Goal: Browse casually: Explore the website without a specific task or goal

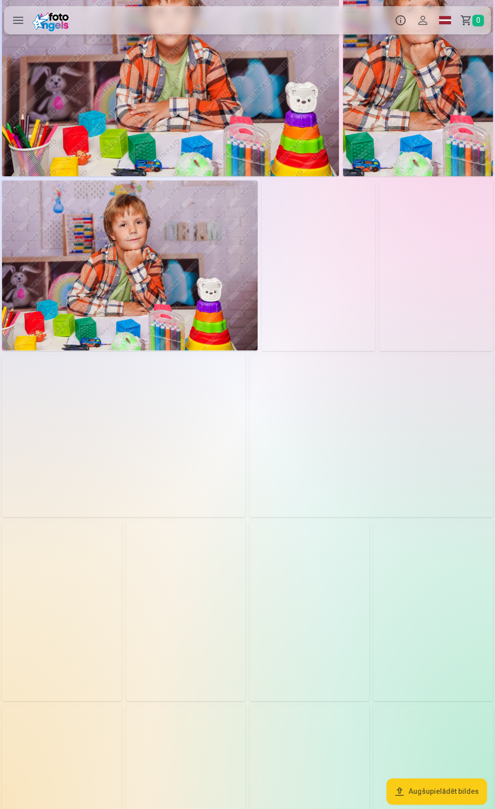
scroll to position [552, 0]
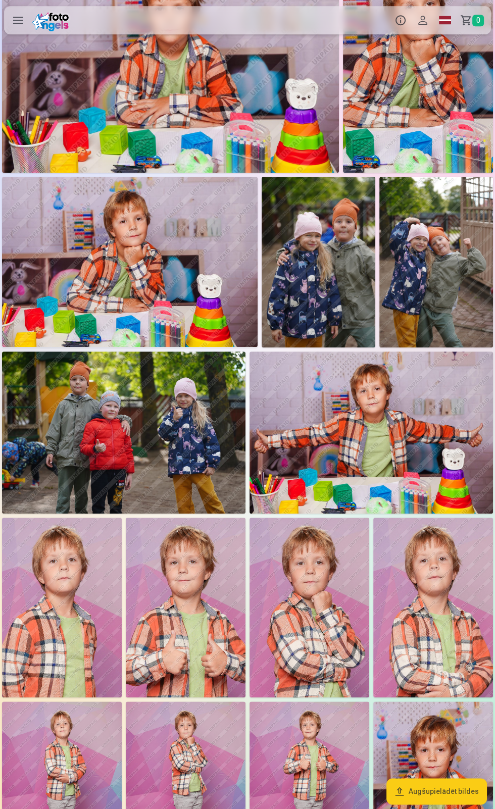
click at [308, 625] on img at bounding box center [309, 607] width 120 height 180
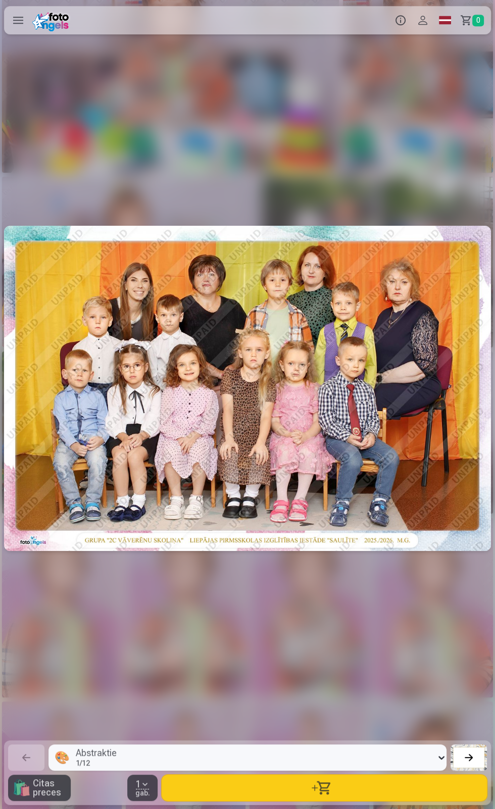
scroll to position [0, 6429]
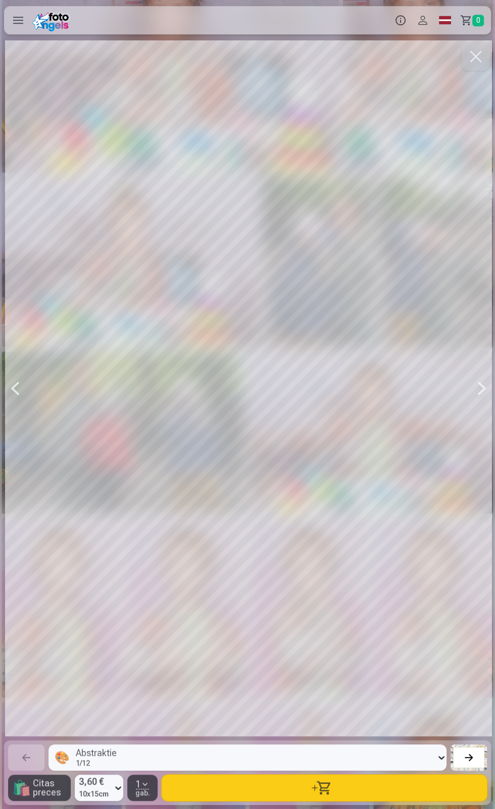
click at [356, 563] on div at bounding box center [248, 388] width 487 height 696
click at [303, 510] on div at bounding box center [248, 388] width 487 height 696
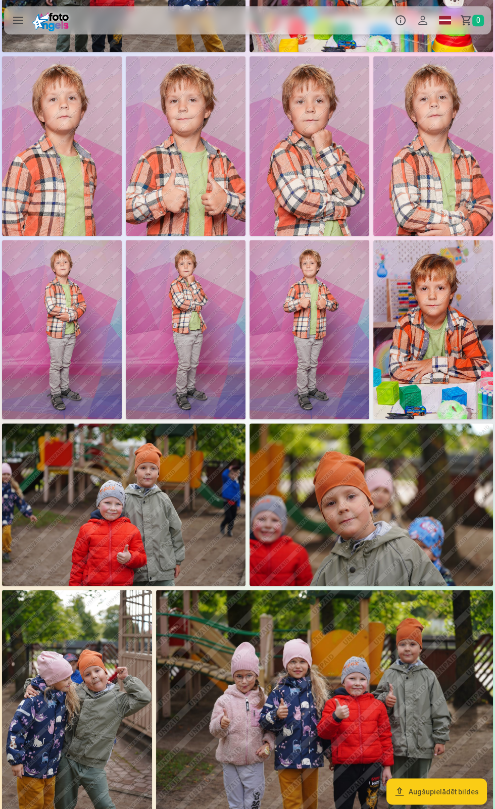
scroll to position [1011, 0]
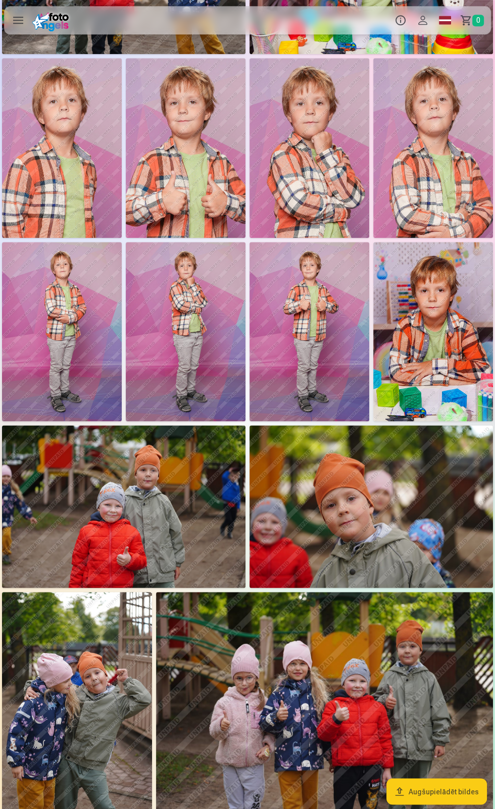
click at [420, 330] on img at bounding box center [433, 331] width 120 height 179
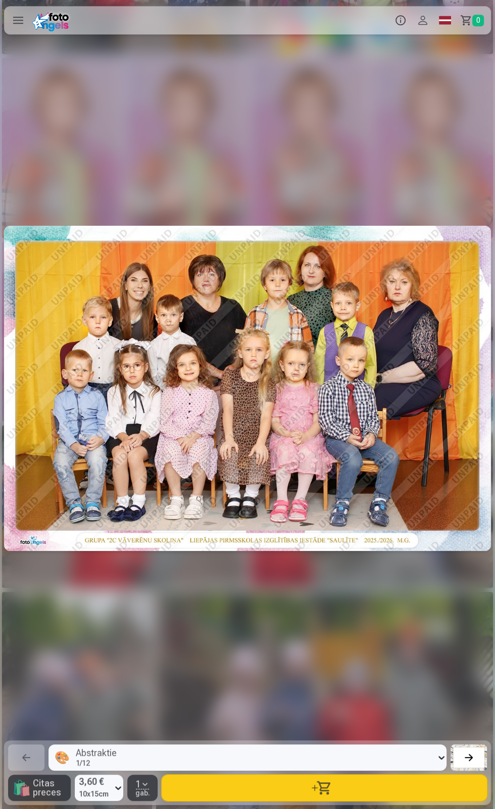
scroll to position [0, 8902]
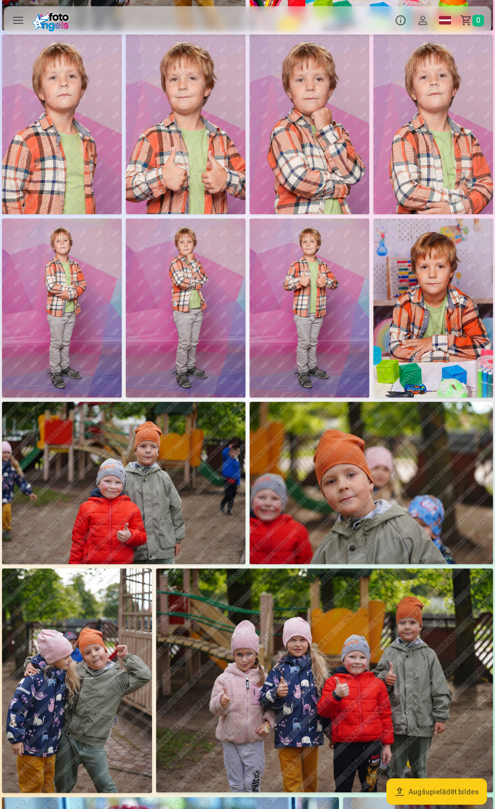
scroll to position [1140, 0]
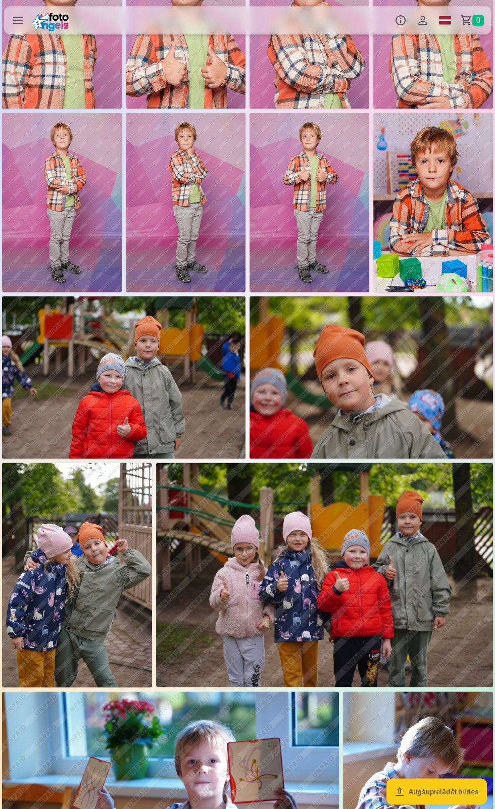
click at [366, 367] on img at bounding box center [370, 377] width 243 height 162
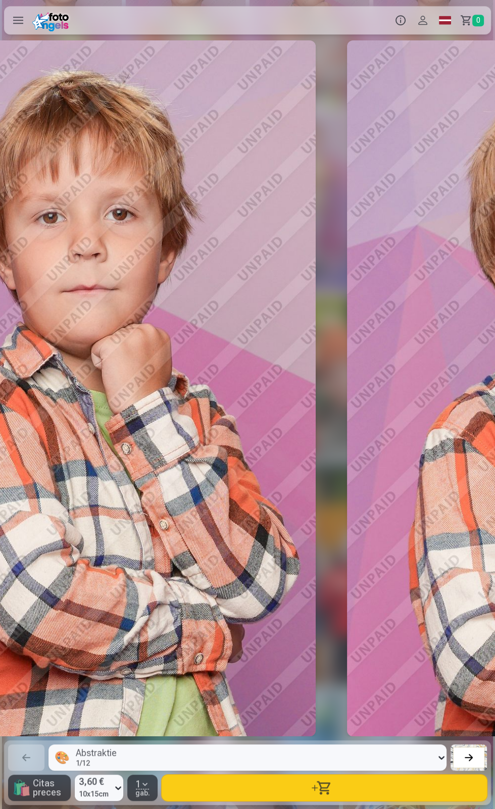
scroll to position [0, 9891]
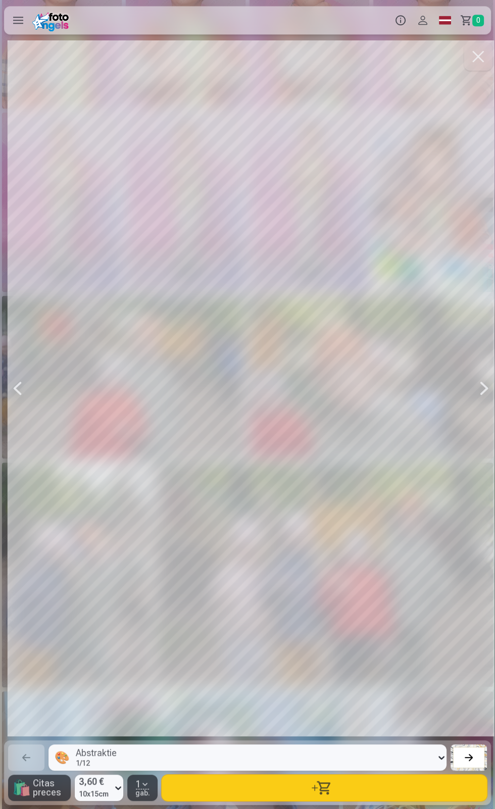
scroll to position [0, 11869]
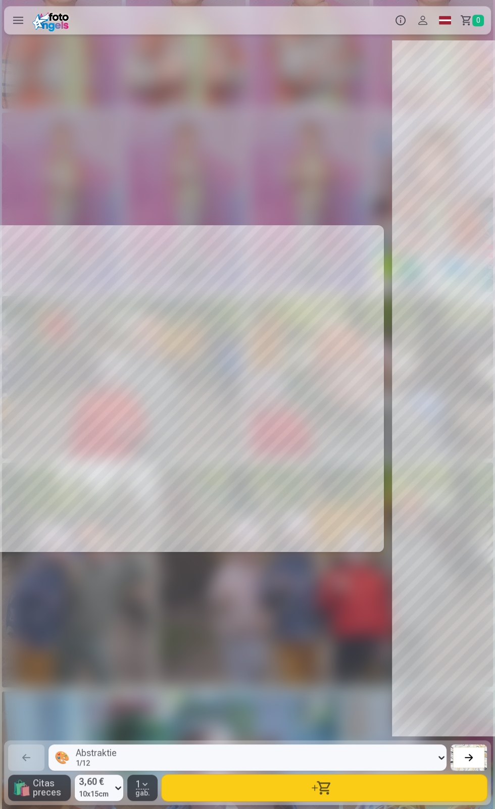
scroll to position [0, 9906]
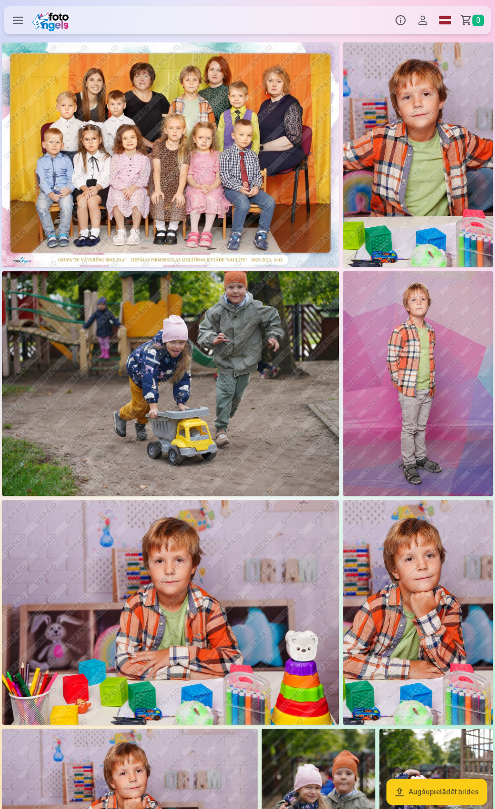
click at [189, 168] on img at bounding box center [170, 154] width 337 height 225
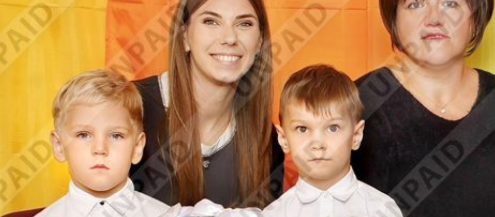
scroll to position [0, 1]
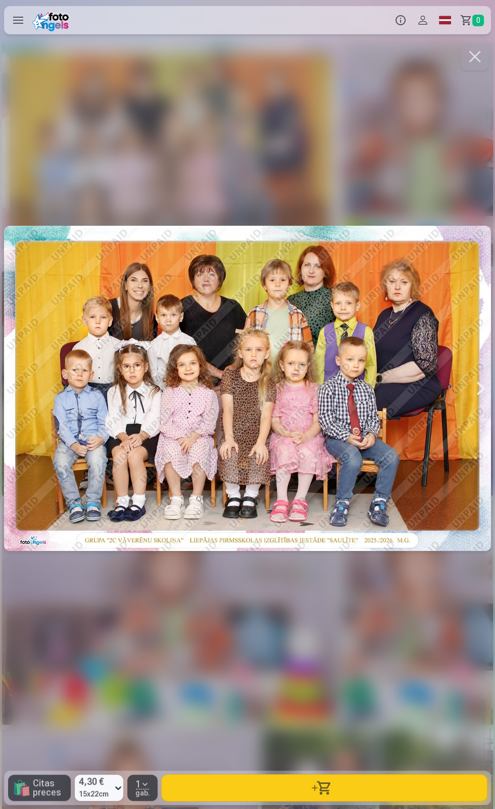
click at [337, 736] on div at bounding box center [247, 388] width 487 height 696
click at [284, 464] on div at bounding box center [247, 388] width 487 height 696
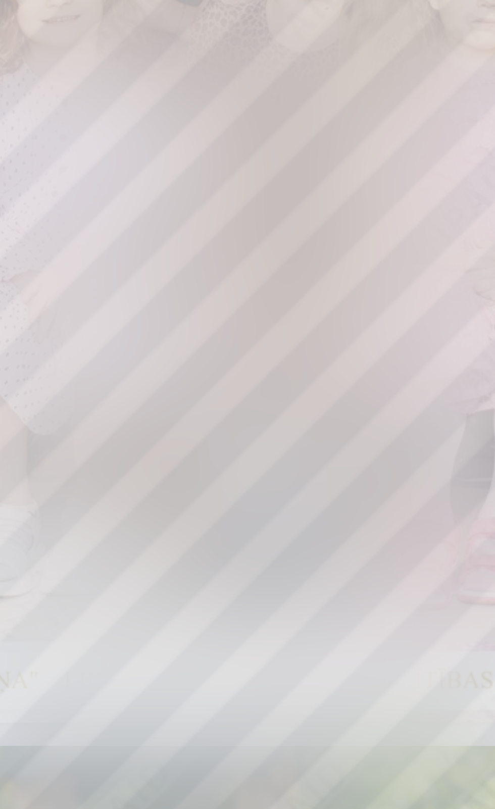
scroll to position [0, 494]
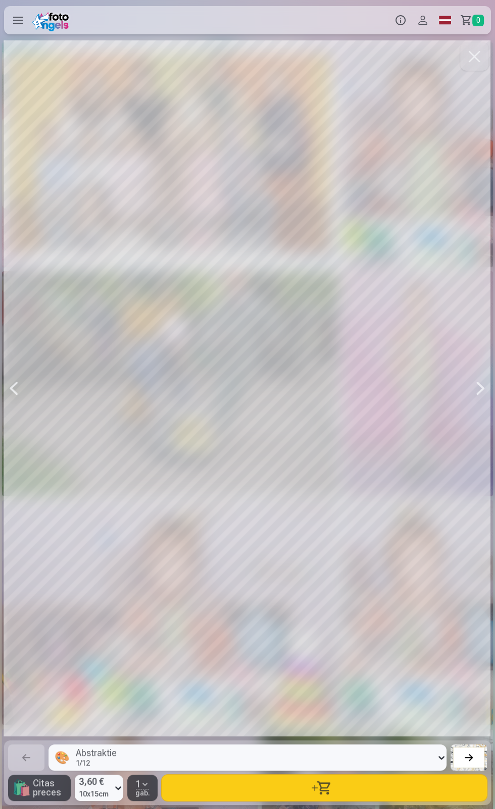
scroll to position [0, 496]
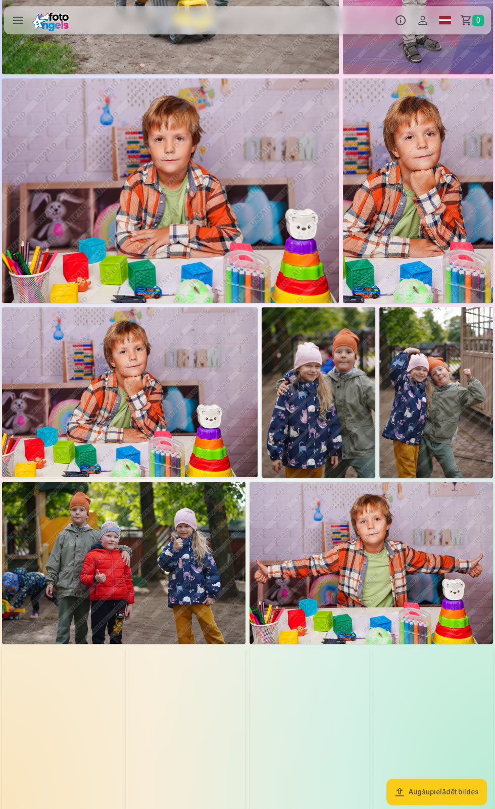
scroll to position [422, 0]
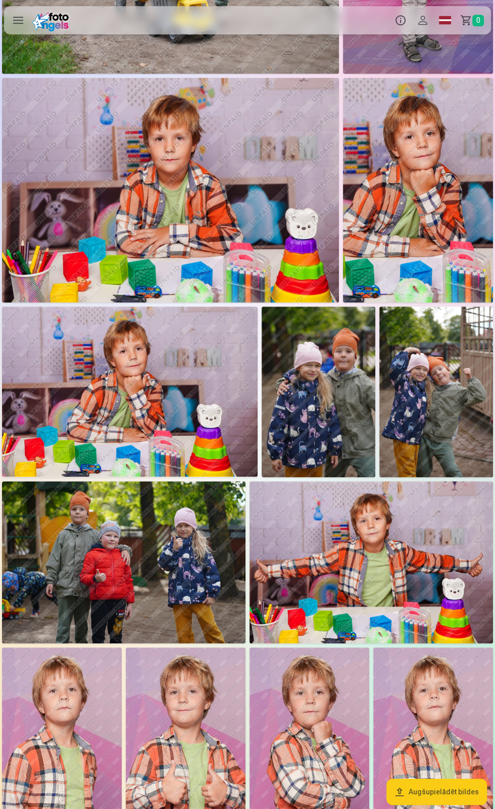
click at [408, 218] on img at bounding box center [418, 190] width 150 height 225
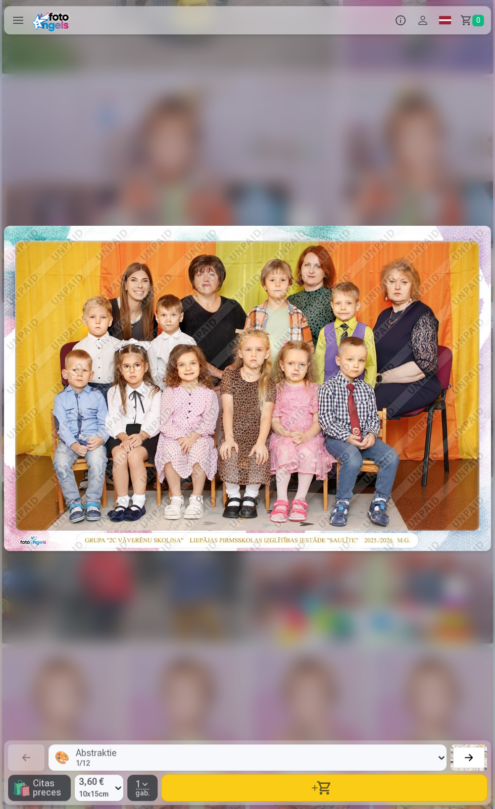
scroll to position [0, 2473]
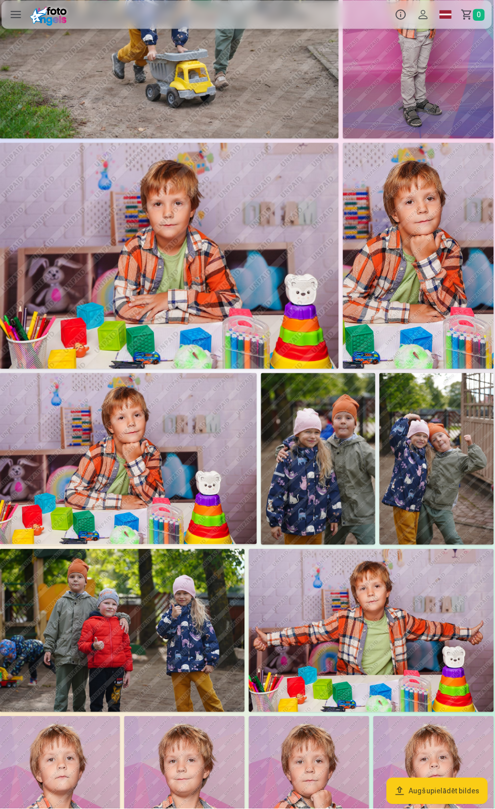
click at [327, 475] on img at bounding box center [318, 461] width 114 height 171
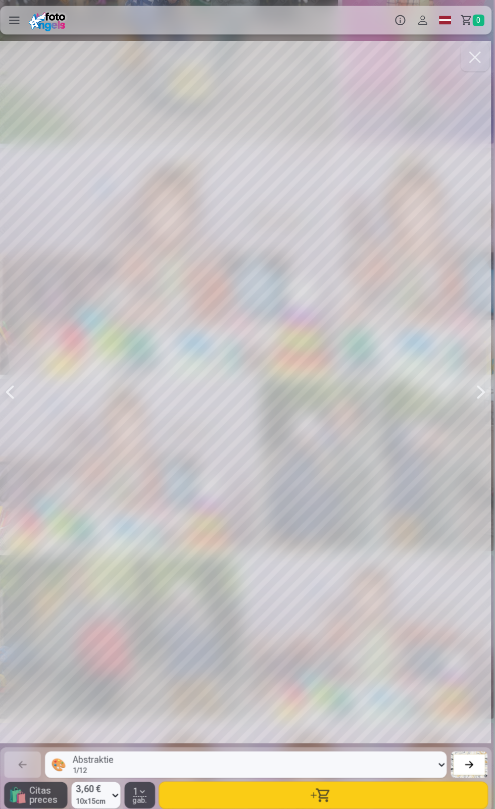
scroll to position [353, 0]
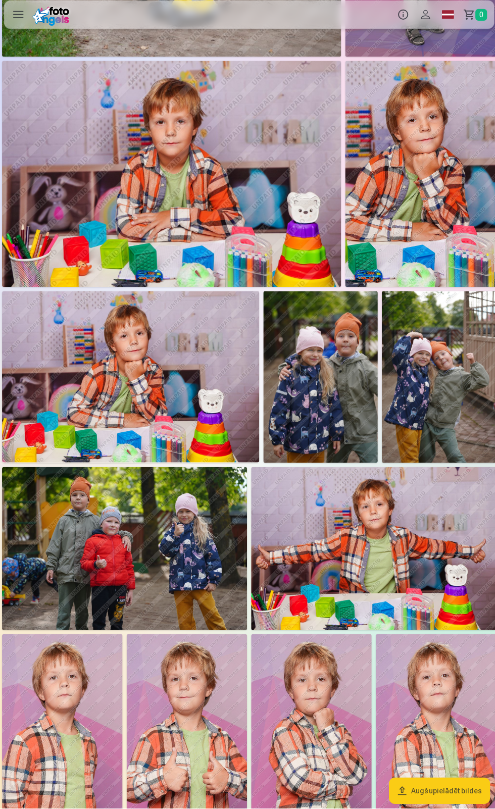
scroll to position [434, 0]
click at [423, 396] on img at bounding box center [436, 380] width 114 height 171
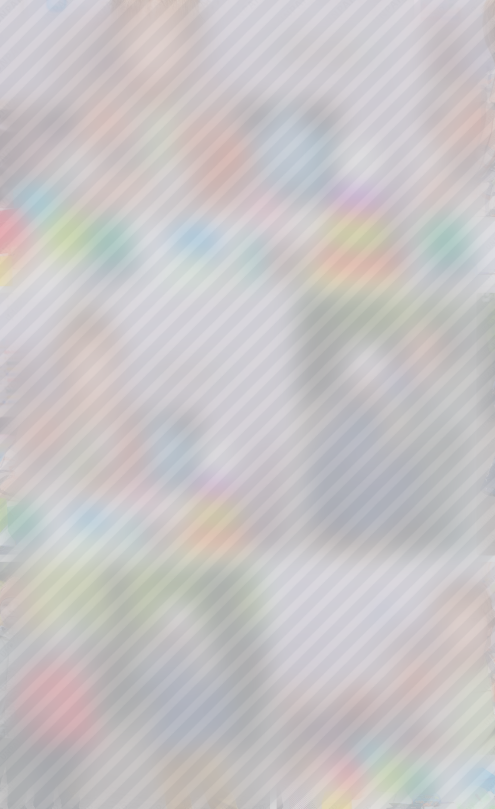
scroll to position [434, 0]
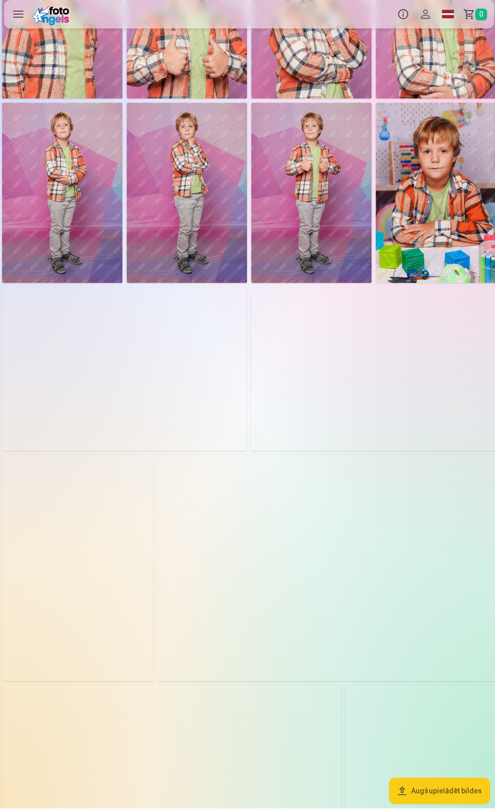
scroll to position [1148, 0]
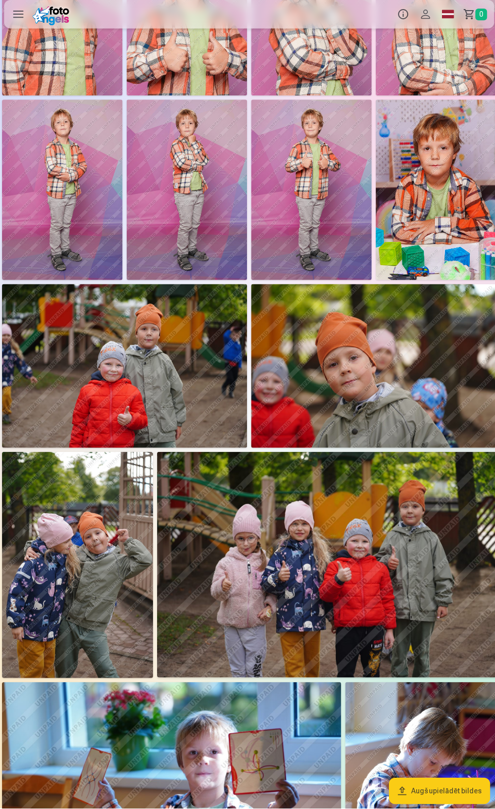
click at [364, 581] on img at bounding box center [324, 567] width 337 height 225
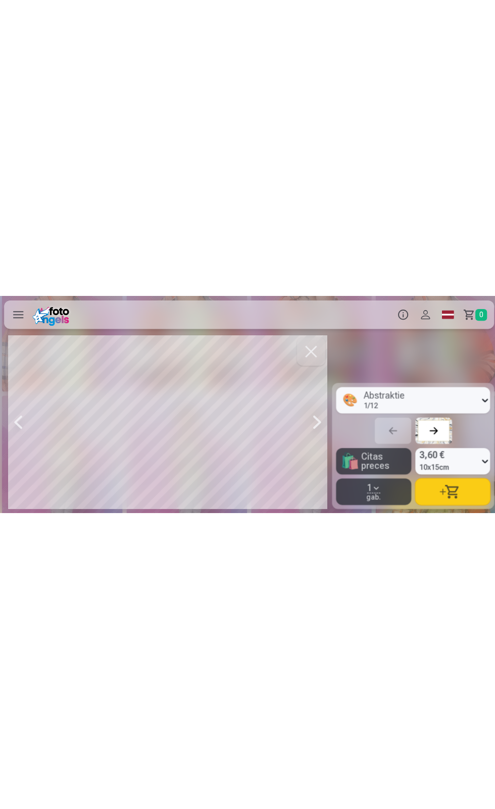
scroll to position [0, 10880]
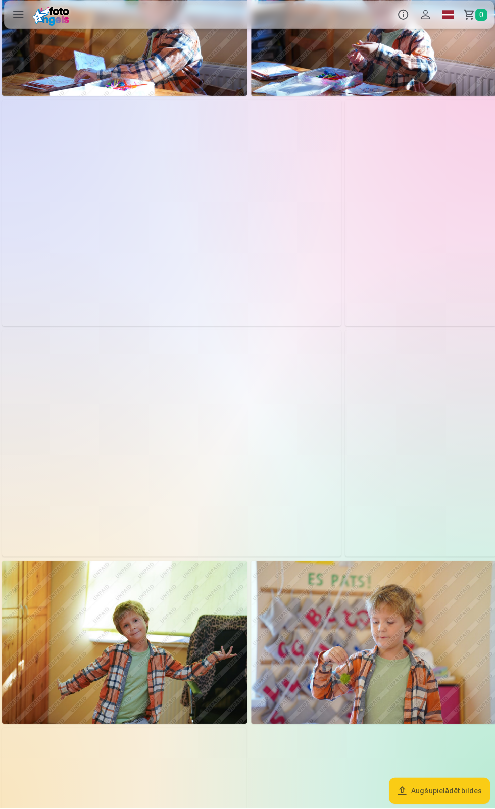
scroll to position [2287, 0]
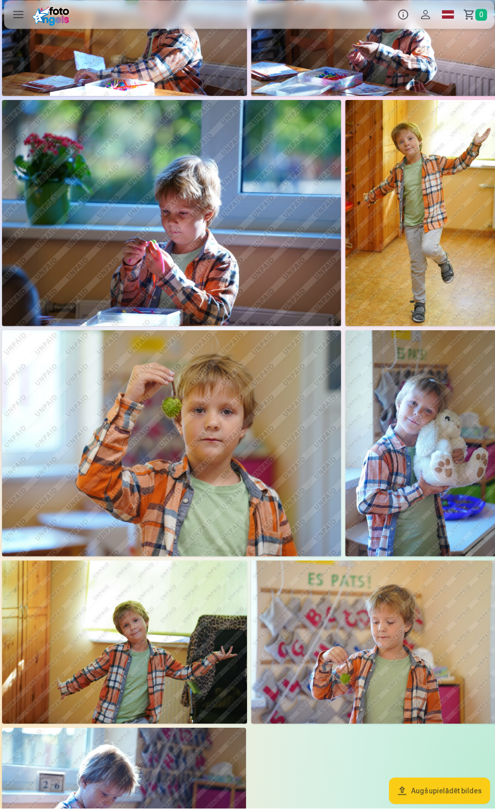
click at [423, 447] on img at bounding box center [418, 446] width 150 height 225
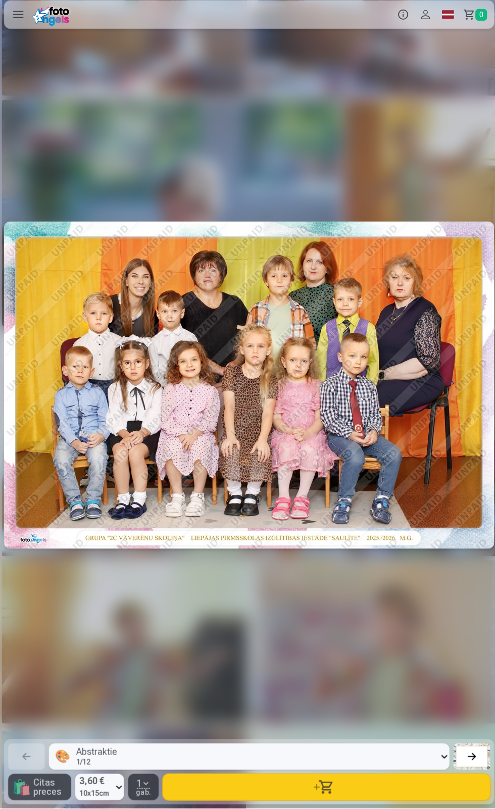
scroll to position [0, 15826]
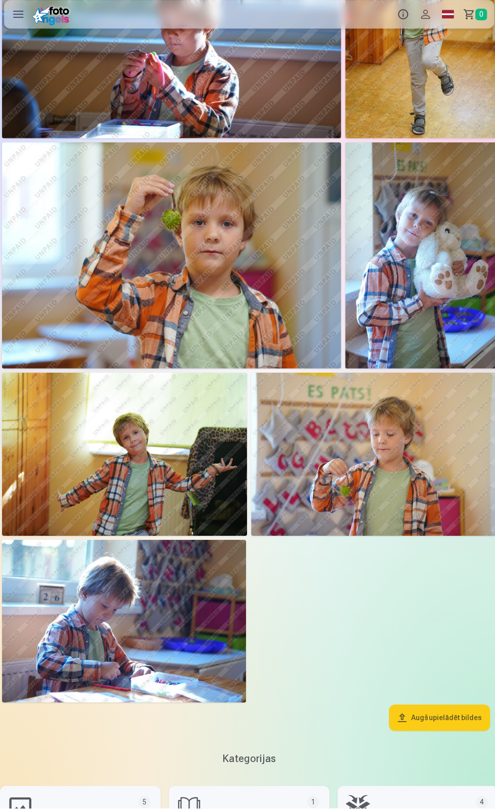
scroll to position [2492, 0]
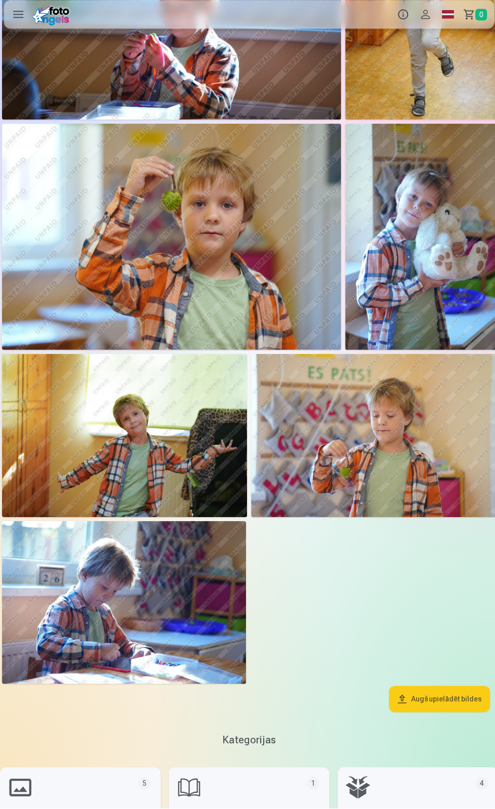
click at [379, 433] on img at bounding box center [370, 438] width 243 height 162
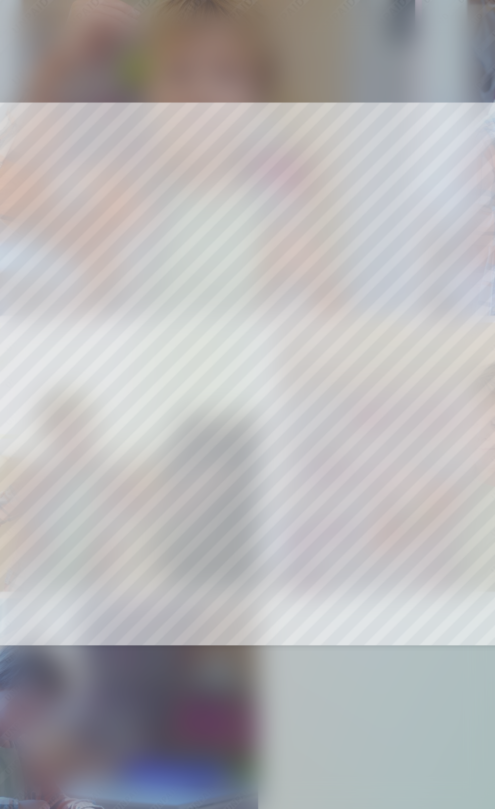
scroll to position [2492, 0]
